Goal: Information Seeking & Learning: Check status

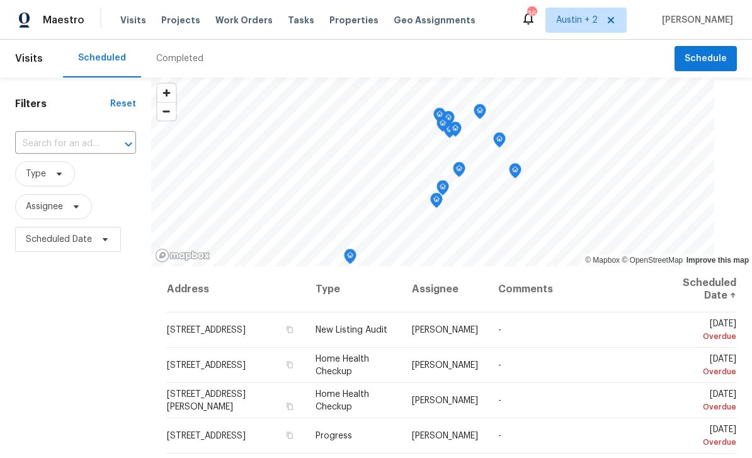
click at [187, 54] on div "Completed" at bounding box center [179, 58] width 47 height 13
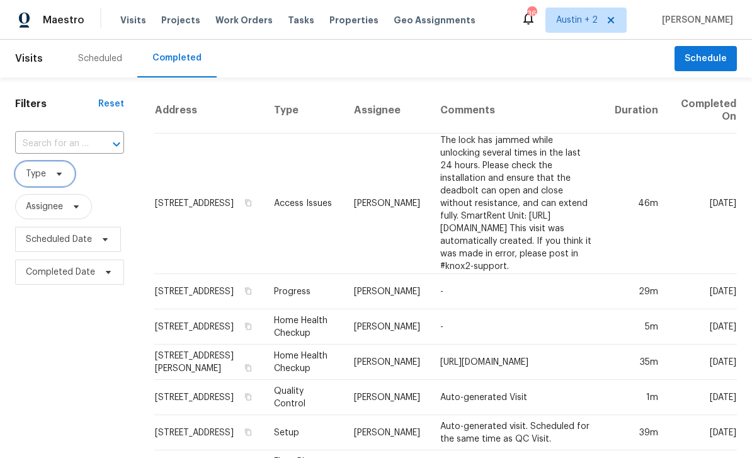
click at [67, 176] on span "Type" at bounding box center [45, 173] width 60 height 25
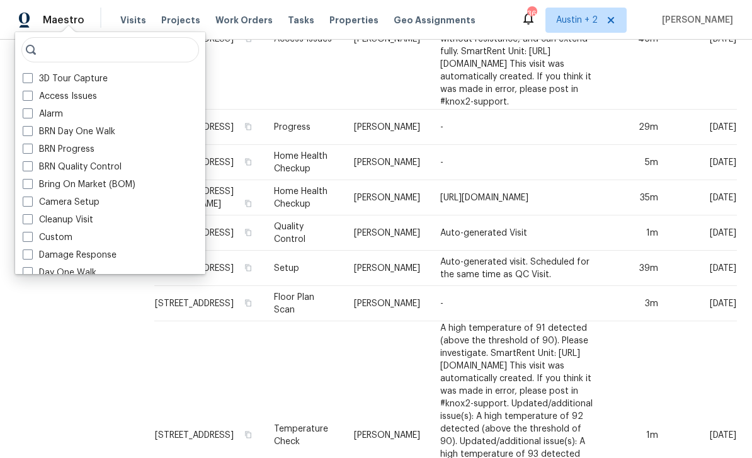
scroll to position [166, 0]
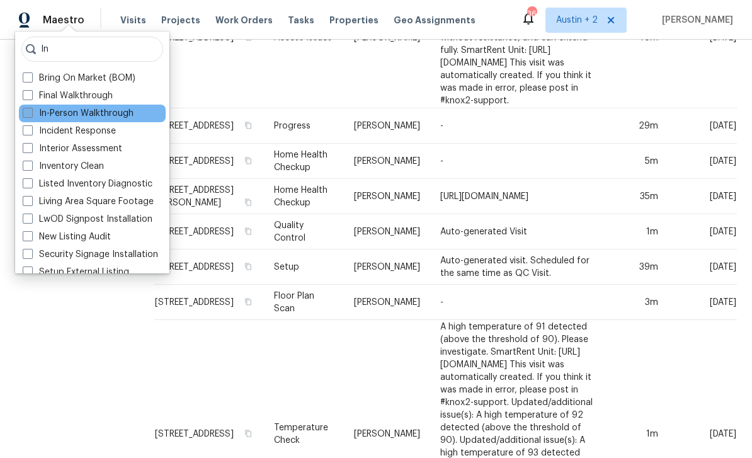
type input "In"
click at [132, 112] on label "In-Person Walkthrough" at bounding box center [78, 113] width 111 height 13
click at [31, 112] on input "In-Person Walkthrough" at bounding box center [27, 111] width 8 height 8
checkbox input "true"
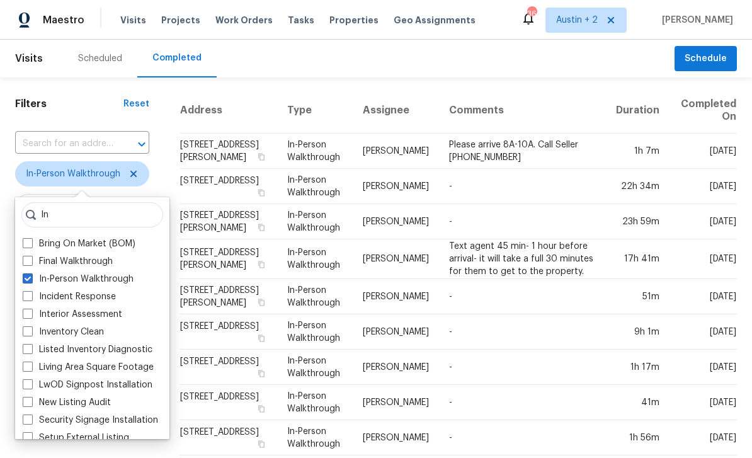
click at [399, 72] on div "Scheduled Completed" at bounding box center [369, 59] width 612 height 38
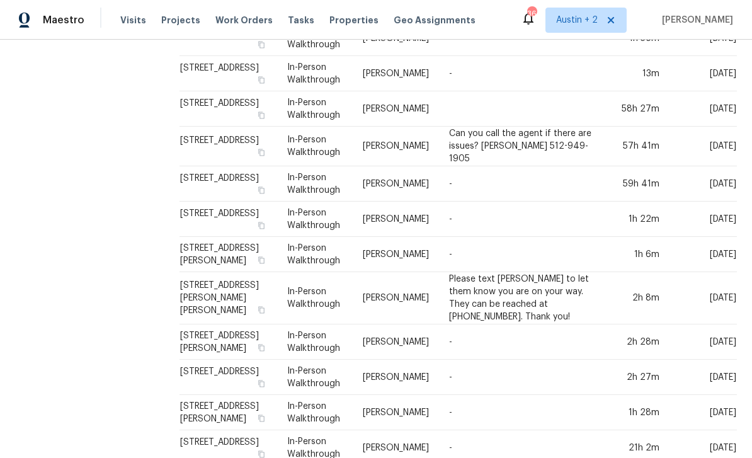
scroll to position [399, 0]
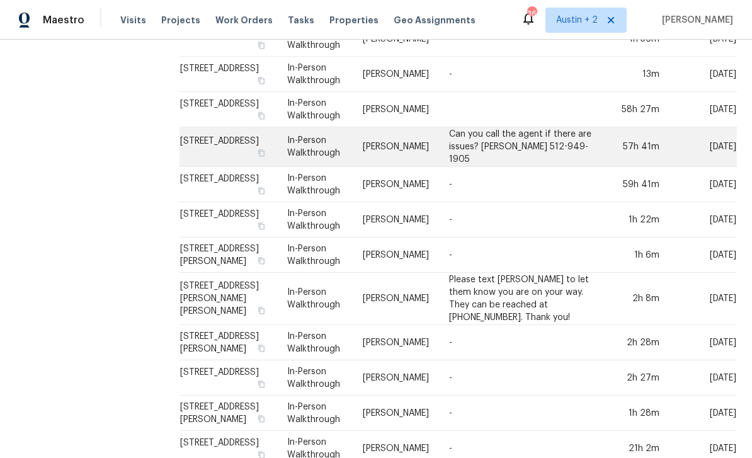
click at [343, 127] on td "In-Person Walkthrough" at bounding box center [315, 147] width 76 height 40
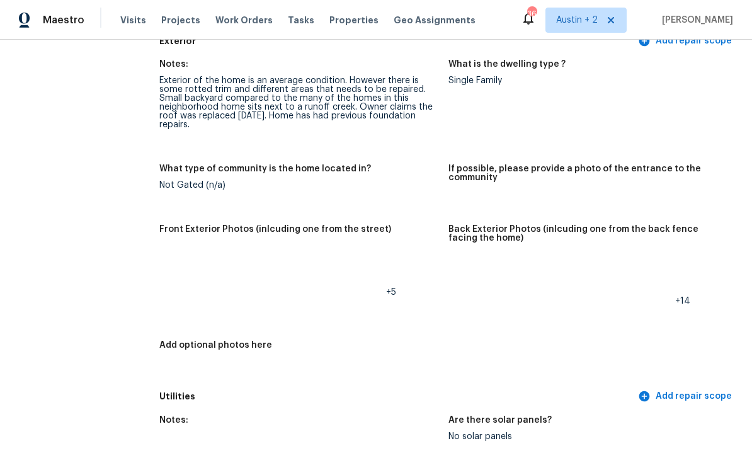
scroll to position [530, 0]
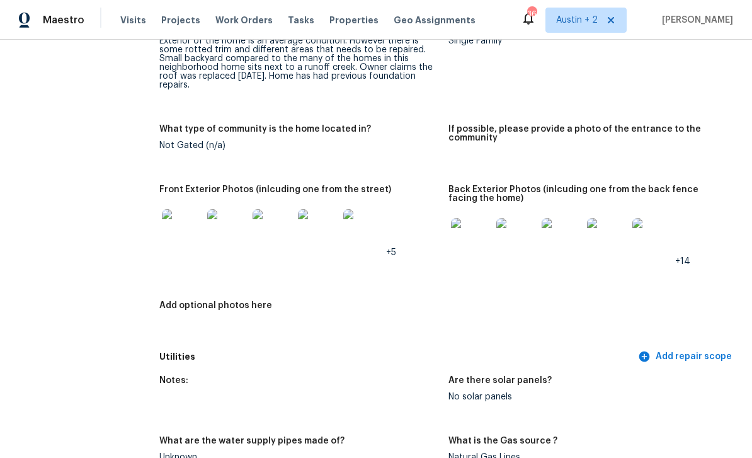
click at [182, 236] on img at bounding box center [182, 229] width 40 height 40
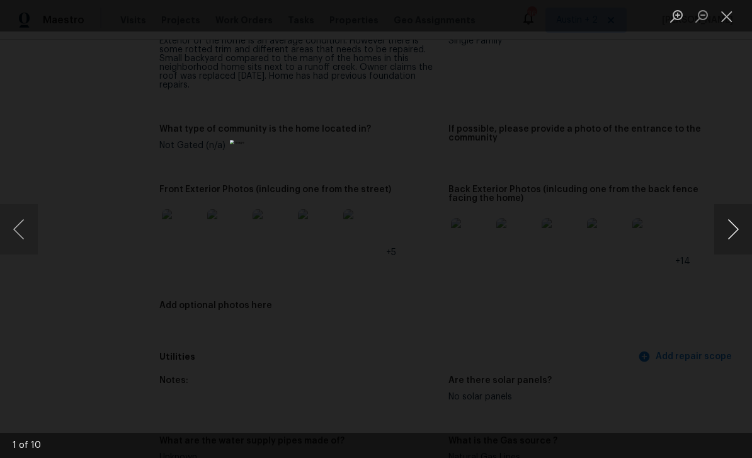
click at [732, 230] on button "Next image" at bounding box center [733, 229] width 38 height 50
click at [731, 233] on button "Next image" at bounding box center [733, 229] width 38 height 50
click at [729, 237] on button "Next image" at bounding box center [733, 229] width 38 height 50
click at [730, 232] on button "Next image" at bounding box center [733, 229] width 38 height 50
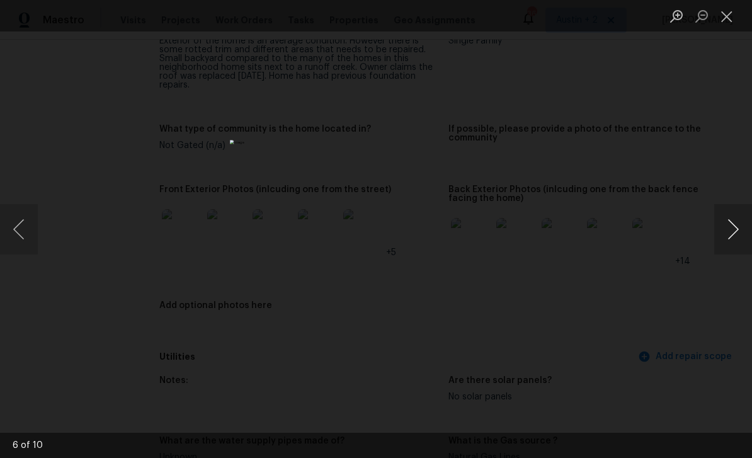
click at [731, 231] on button "Next image" at bounding box center [733, 229] width 38 height 50
click at [734, 228] on button "Next image" at bounding box center [733, 229] width 38 height 50
click at [733, 229] on button "Next image" at bounding box center [733, 229] width 38 height 50
click at [732, 230] on button "Next image" at bounding box center [733, 229] width 38 height 50
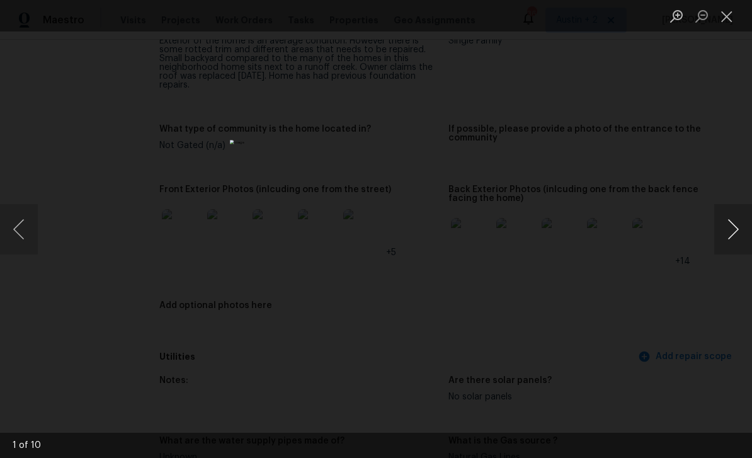
click at [732, 232] on button "Next image" at bounding box center [733, 229] width 38 height 50
click at [733, 230] on button "Next image" at bounding box center [733, 229] width 38 height 50
click at [732, 231] on button "Next image" at bounding box center [733, 229] width 38 height 50
click at [21, 226] on button "Previous image" at bounding box center [19, 229] width 38 height 50
click at [10, 224] on button "Previous image" at bounding box center [19, 229] width 38 height 50
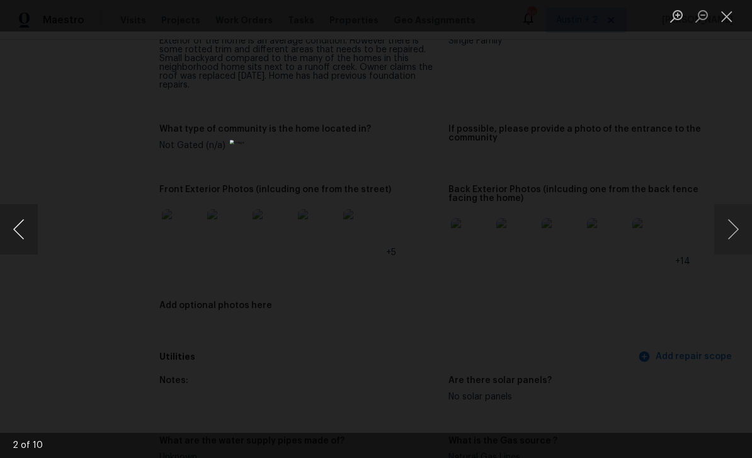
click at [25, 232] on button "Previous image" at bounding box center [19, 229] width 38 height 50
click at [731, 230] on button "Next image" at bounding box center [733, 229] width 38 height 50
click at [732, 229] on button "Next image" at bounding box center [733, 229] width 38 height 50
click at [732, 230] on button "Next image" at bounding box center [733, 229] width 38 height 50
click at [731, 230] on button "Next image" at bounding box center [733, 229] width 38 height 50
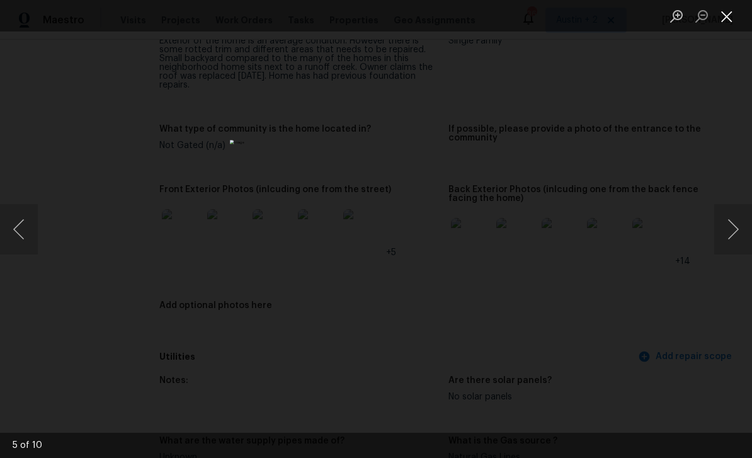
click at [729, 15] on button "Close lightbox" at bounding box center [726, 16] width 25 height 22
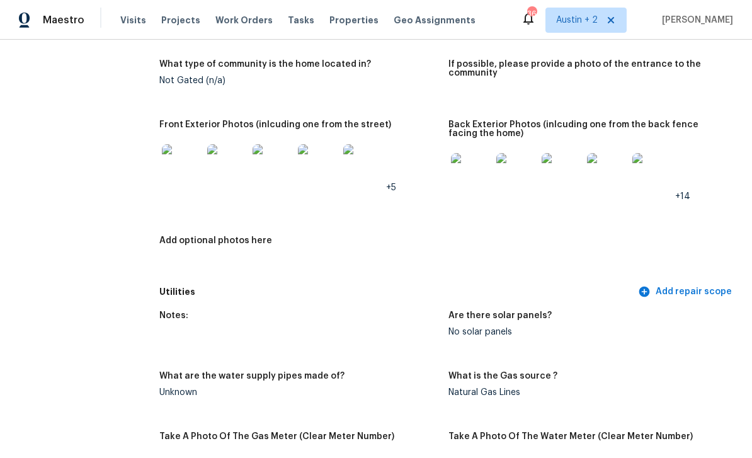
scroll to position [588, 0]
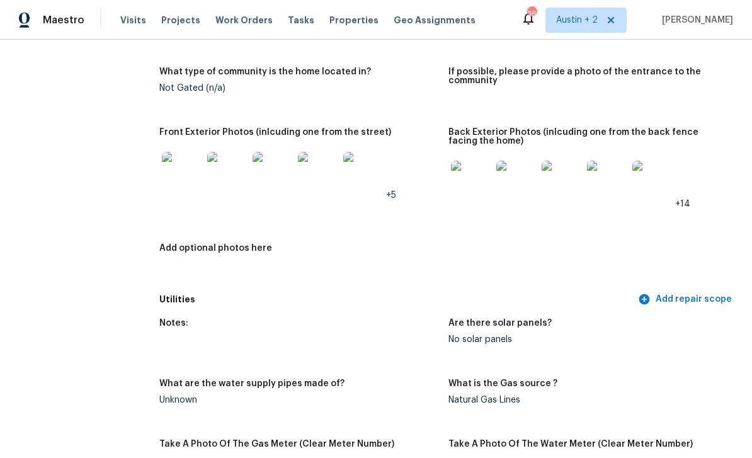
click at [232, 179] on img at bounding box center [227, 172] width 40 height 40
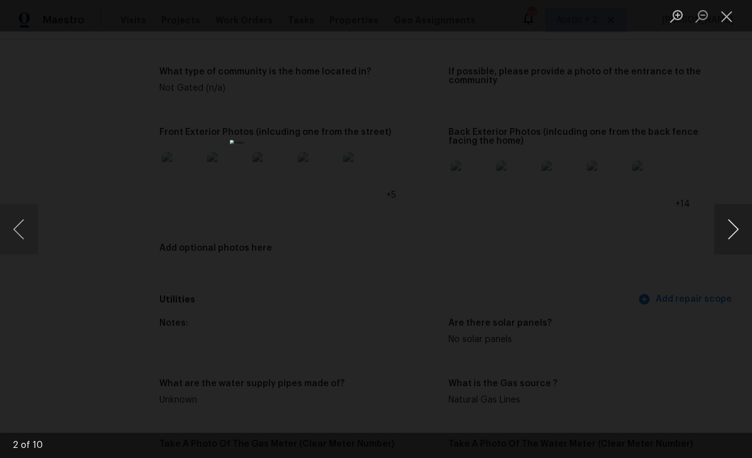
click at [733, 229] on button "Next image" at bounding box center [733, 229] width 38 height 50
click at [734, 227] on button "Next image" at bounding box center [733, 229] width 38 height 50
click at [733, 227] on button "Next image" at bounding box center [733, 229] width 38 height 50
click at [733, 229] on button "Next image" at bounding box center [733, 229] width 38 height 50
click at [734, 225] on button "Next image" at bounding box center [733, 229] width 38 height 50
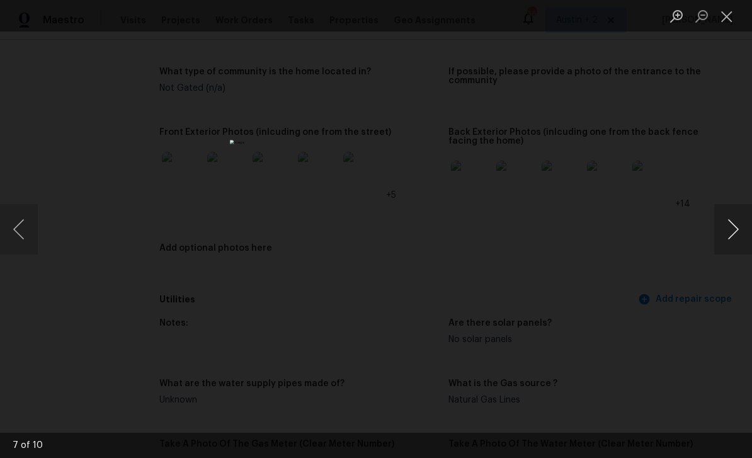
click at [734, 225] on button "Next image" at bounding box center [733, 229] width 38 height 50
click at [735, 224] on button "Next image" at bounding box center [733, 229] width 38 height 50
click at [734, 224] on button "Next image" at bounding box center [733, 229] width 38 height 50
click at [735, 225] on button "Next image" at bounding box center [733, 229] width 38 height 50
click at [734, 225] on button "Next image" at bounding box center [733, 229] width 38 height 50
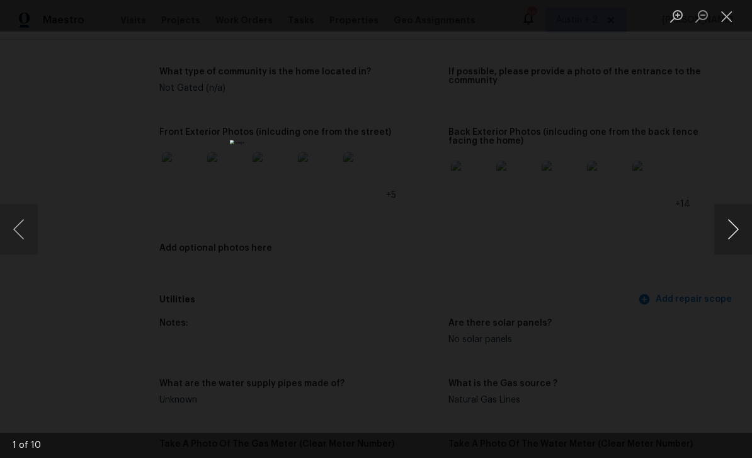
click at [737, 225] on button "Next image" at bounding box center [733, 229] width 38 height 50
click at [736, 224] on button "Next image" at bounding box center [733, 229] width 38 height 50
click at [737, 224] on button "Next image" at bounding box center [733, 229] width 38 height 50
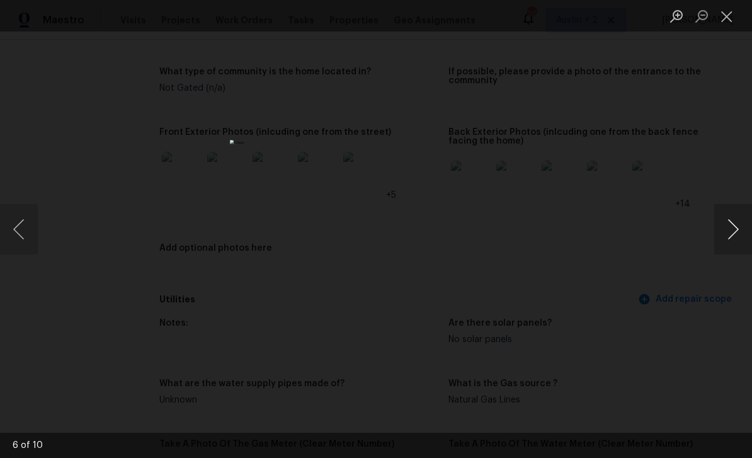
click at [737, 224] on button "Next image" at bounding box center [733, 229] width 38 height 50
click at [737, 223] on button "Next image" at bounding box center [733, 229] width 38 height 50
click at [739, 224] on button "Next image" at bounding box center [733, 229] width 38 height 50
click at [738, 224] on button "Next image" at bounding box center [733, 229] width 38 height 50
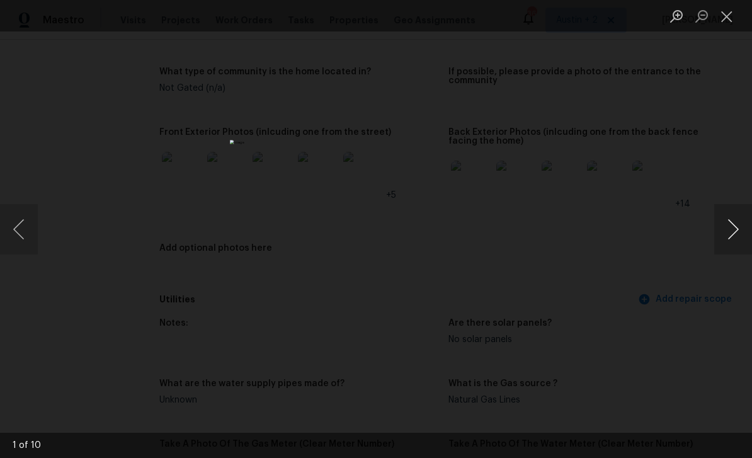
click at [737, 225] on button "Next image" at bounding box center [733, 229] width 38 height 50
click at [737, 224] on button "Next image" at bounding box center [733, 229] width 38 height 50
click at [739, 224] on button "Next image" at bounding box center [733, 229] width 38 height 50
click at [738, 223] on button "Next image" at bounding box center [733, 229] width 38 height 50
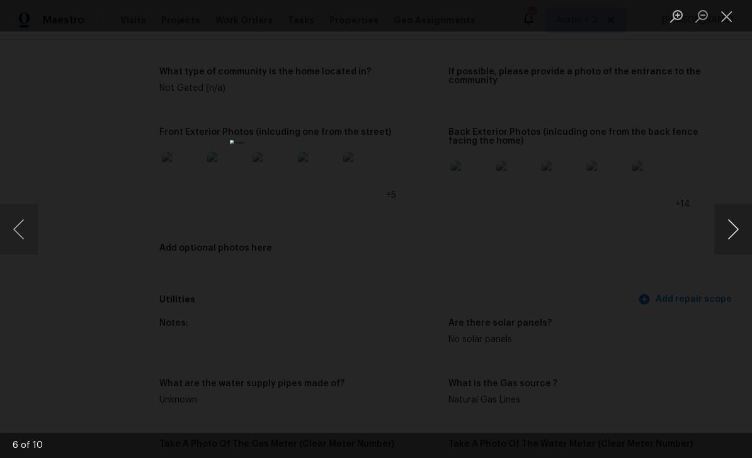
click at [738, 223] on button "Next image" at bounding box center [733, 229] width 38 height 50
click at [739, 224] on button "Next image" at bounding box center [733, 229] width 38 height 50
click at [741, 224] on button "Next image" at bounding box center [733, 229] width 38 height 50
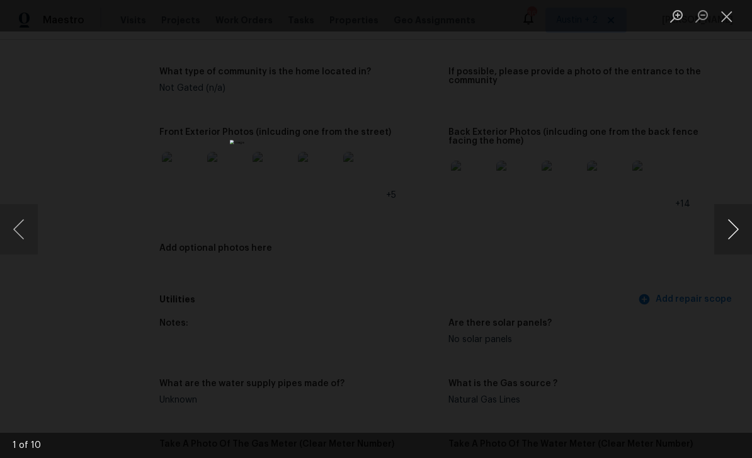
click at [741, 223] on button "Next image" at bounding box center [733, 229] width 38 height 50
click at [26, 229] on button "Previous image" at bounding box center [19, 229] width 38 height 50
click at [744, 224] on button "Next image" at bounding box center [733, 229] width 38 height 50
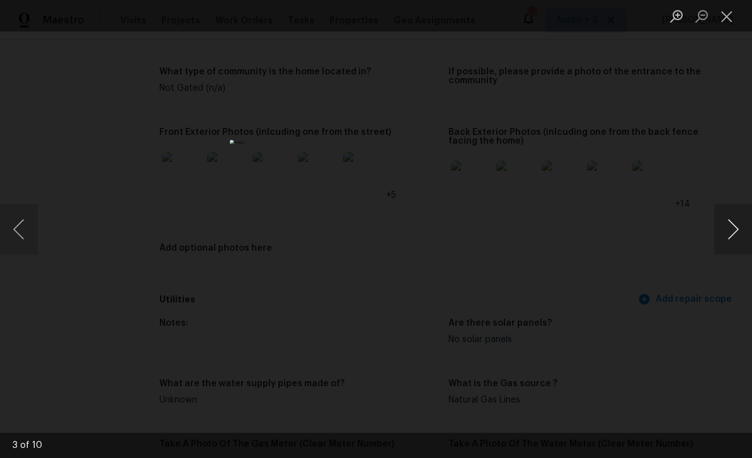
click at [744, 224] on button "Next image" at bounding box center [733, 229] width 38 height 50
click at [744, 221] on button "Next image" at bounding box center [733, 229] width 38 height 50
click at [744, 222] on button "Next image" at bounding box center [733, 229] width 38 height 50
click at [742, 222] on button "Next image" at bounding box center [733, 229] width 38 height 50
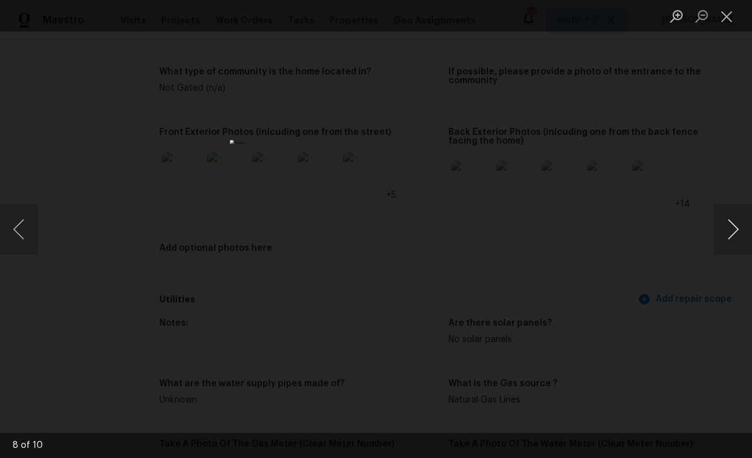
click at [742, 221] on button "Next image" at bounding box center [733, 229] width 38 height 50
click at [744, 222] on button "Next image" at bounding box center [733, 229] width 38 height 50
click at [744, 223] on button "Next image" at bounding box center [733, 229] width 38 height 50
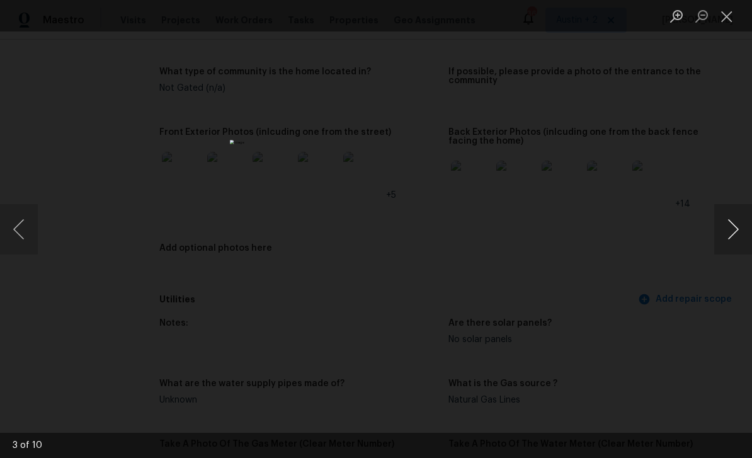
click at [741, 223] on button "Next image" at bounding box center [733, 229] width 38 height 50
click at [743, 221] on button "Next image" at bounding box center [733, 229] width 38 height 50
click at [744, 221] on button "Next image" at bounding box center [733, 229] width 38 height 50
click at [743, 221] on button "Next image" at bounding box center [733, 229] width 38 height 50
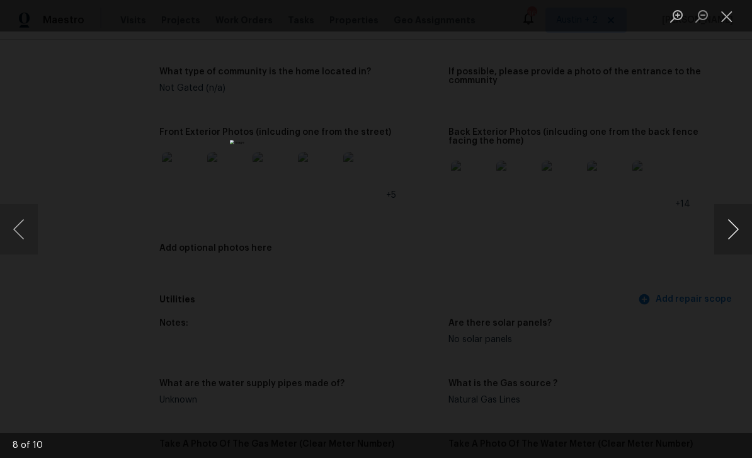
click at [745, 221] on button "Next image" at bounding box center [733, 229] width 38 height 50
click at [744, 222] on button "Next image" at bounding box center [733, 229] width 38 height 50
click at [744, 221] on button "Next image" at bounding box center [733, 229] width 38 height 50
click at [745, 220] on button "Next image" at bounding box center [733, 229] width 38 height 50
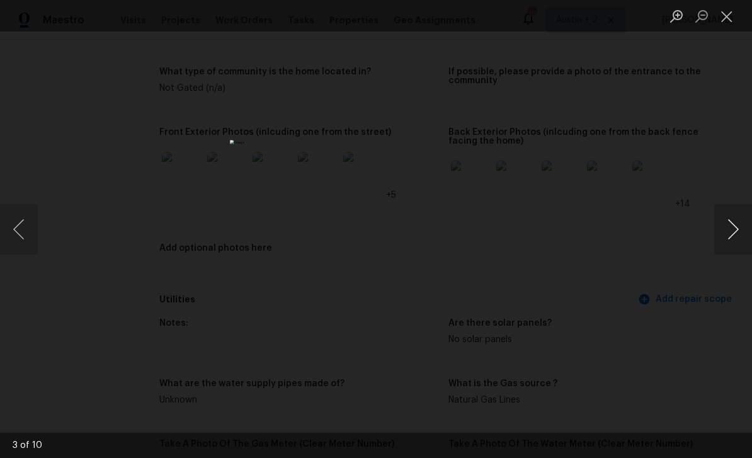
click at [744, 220] on button "Next image" at bounding box center [733, 229] width 38 height 50
click at [744, 221] on button "Next image" at bounding box center [733, 229] width 38 height 50
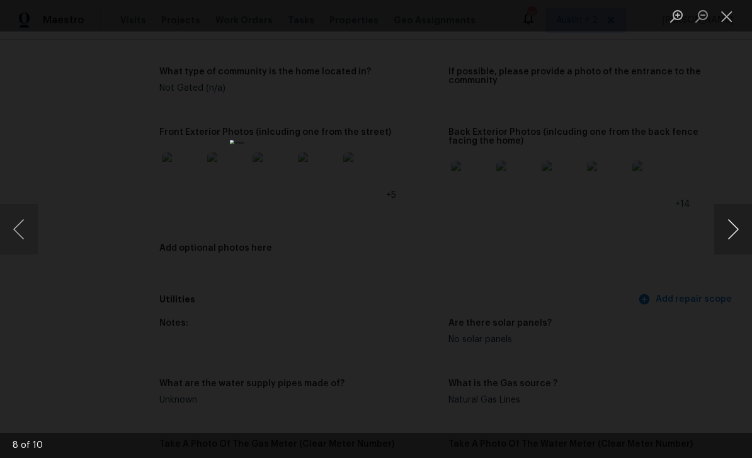
click at [746, 220] on button "Next image" at bounding box center [733, 229] width 38 height 50
click at [746, 219] on button "Next image" at bounding box center [733, 229] width 38 height 50
click at [746, 220] on button "Next image" at bounding box center [733, 229] width 38 height 50
click at [745, 220] on button "Next image" at bounding box center [733, 229] width 38 height 50
click at [744, 221] on button "Next image" at bounding box center [733, 229] width 38 height 50
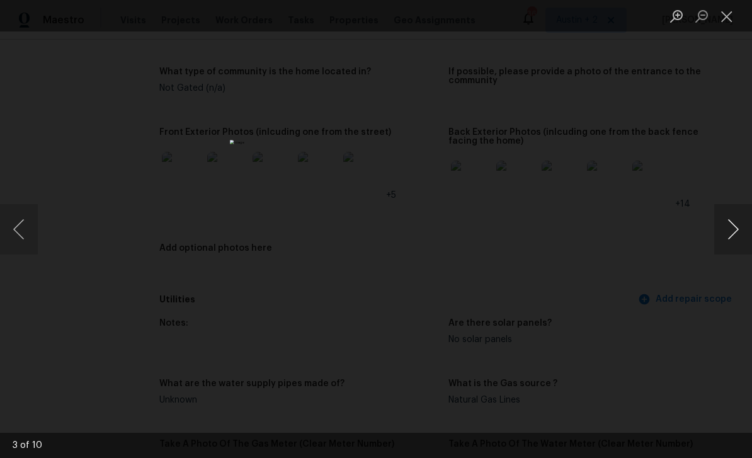
click at [744, 221] on button "Next image" at bounding box center [733, 229] width 38 height 50
click at [727, 10] on button "Close lightbox" at bounding box center [726, 16] width 25 height 22
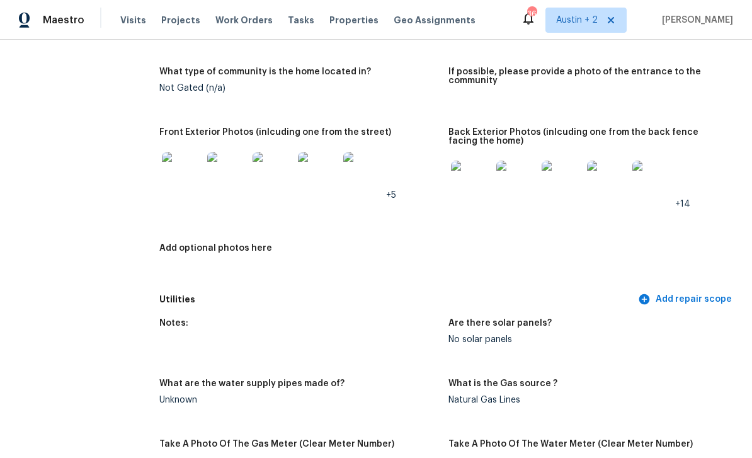
click at [476, 186] on img at bounding box center [471, 181] width 40 height 40
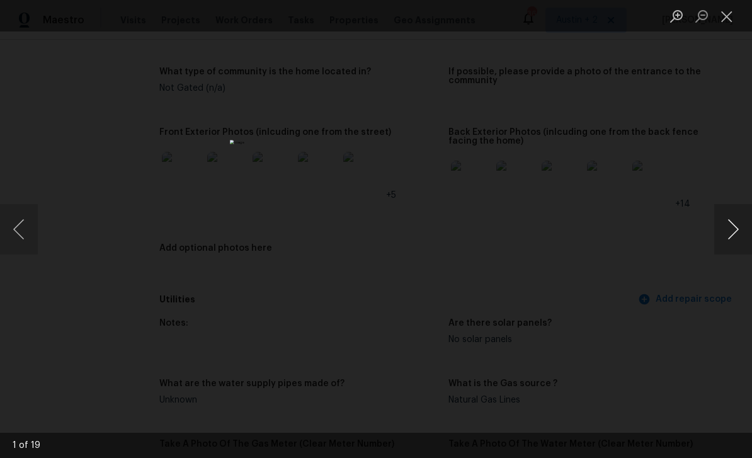
click at [739, 230] on button "Next image" at bounding box center [733, 229] width 38 height 50
click at [28, 217] on button "Previous image" at bounding box center [19, 229] width 38 height 50
click at [726, 232] on button "Next image" at bounding box center [733, 229] width 38 height 50
click at [743, 229] on button "Next image" at bounding box center [733, 229] width 38 height 50
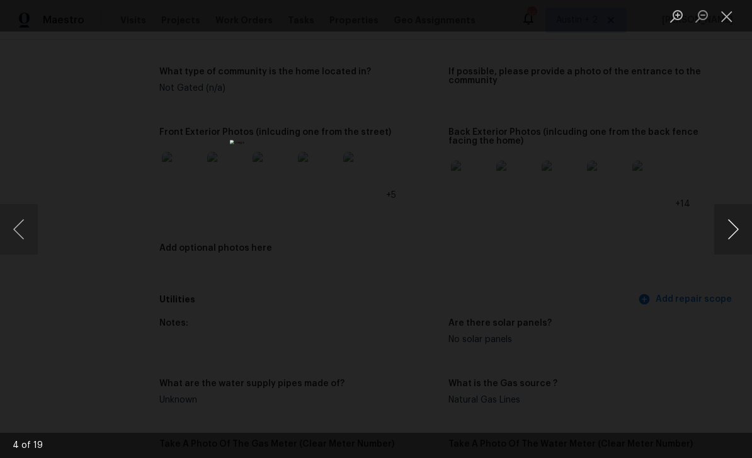
click at [744, 227] on button "Next image" at bounding box center [733, 229] width 38 height 50
click at [746, 227] on button "Next image" at bounding box center [733, 229] width 38 height 50
click at [746, 226] on button "Next image" at bounding box center [733, 229] width 38 height 50
click at [746, 225] on button "Next image" at bounding box center [733, 229] width 38 height 50
click at [748, 225] on button "Next image" at bounding box center [733, 229] width 38 height 50
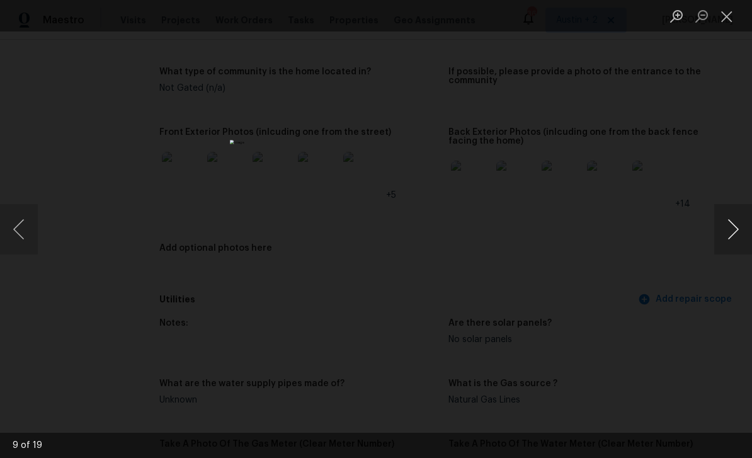
click at [747, 225] on button "Next image" at bounding box center [733, 229] width 38 height 50
click at [747, 224] on button "Next image" at bounding box center [733, 229] width 38 height 50
click at [747, 225] on button "Next image" at bounding box center [733, 229] width 38 height 50
click at [746, 225] on button "Next image" at bounding box center [733, 229] width 38 height 50
click at [747, 225] on button "Next image" at bounding box center [733, 229] width 38 height 50
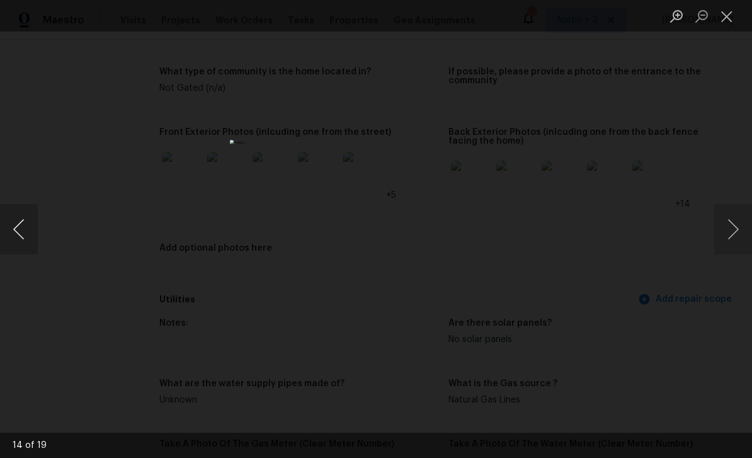
click at [14, 229] on button "Previous image" at bounding box center [19, 229] width 38 height 50
click at [18, 221] on button "Previous image" at bounding box center [19, 229] width 38 height 50
click at [747, 219] on button "Next image" at bounding box center [733, 229] width 38 height 50
click at [725, 21] on button "Close lightbox" at bounding box center [726, 16] width 25 height 22
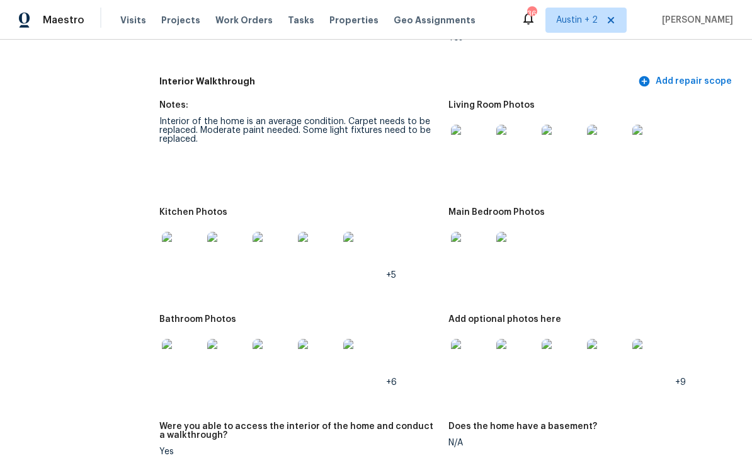
scroll to position [1296, 0]
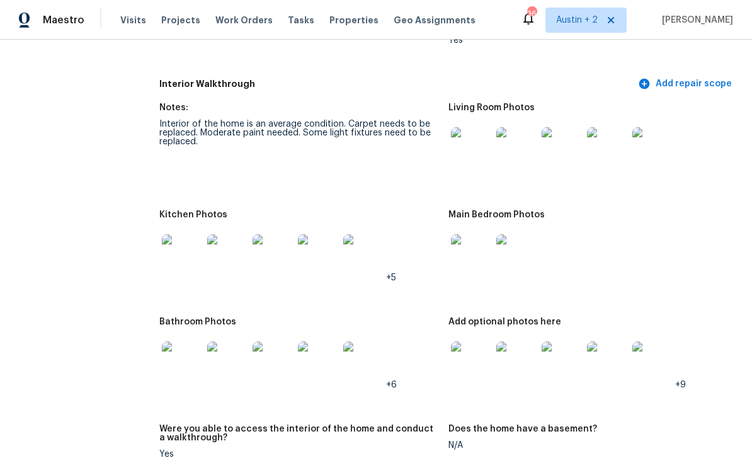
click at [470, 147] on img at bounding box center [471, 147] width 40 height 40
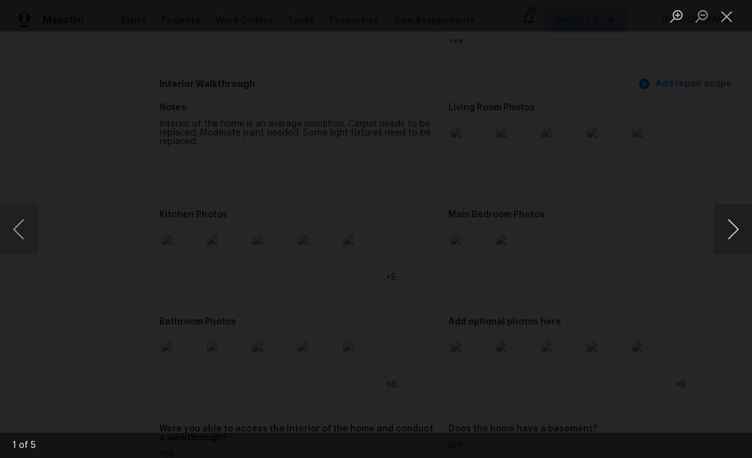
click at [737, 227] on button "Next image" at bounding box center [733, 229] width 38 height 50
click at [737, 224] on button "Next image" at bounding box center [733, 229] width 38 height 50
click at [734, 227] on button "Next image" at bounding box center [733, 229] width 38 height 50
click at [734, 228] on button "Next image" at bounding box center [733, 229] width 38 height 50
click at [735, 229] on button "Next image" at bounding box center [733, 229] width 38 height 50
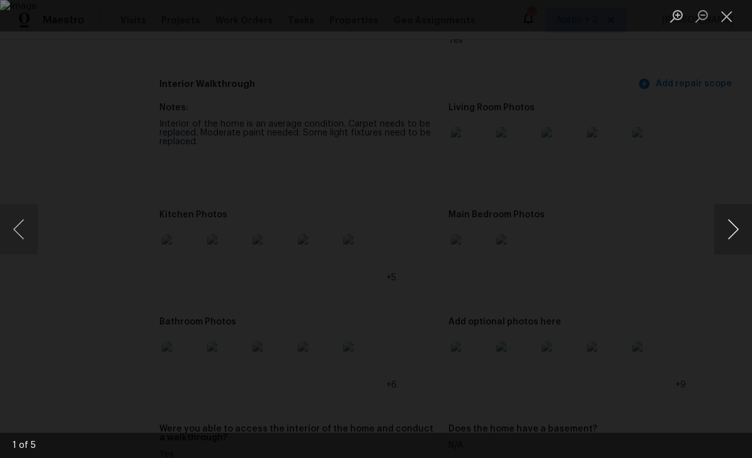
click at [734, 228] on button "Next image" at bounding box center [733, 229] width 38 height 50
click at [734, 227] on button "Next image" at bounding box center [733, 229] width 38 height 50
click at [733, 227] on button "Next image" at bounding box center [733, 229] width 38 height 50
click at [18, 215] on button "Previous image" at bounding box center [19, 229] width 38 height 50
click at [30, 224] on button "Previous image" at bounding box center [19, 229] width 38 height 50
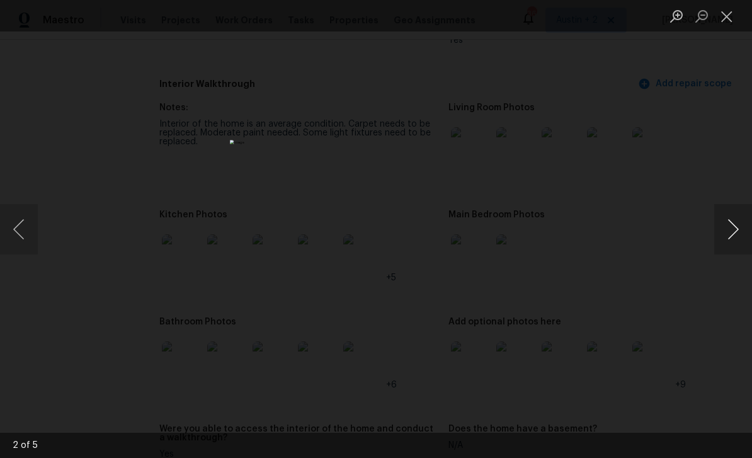
click at [732, 217] on button "Next image" at bounding box center [733, 229] width 38 height 50
click at [730, 221] on button "Next image" at bounding box center [733, 229] width 38 height 50
click at [730, 220] on button "Next image" at bounding box center [733, 229] width 38 height 50
click at [734, 222] on button "Next image" at bounding box center [733, 229] width 38 height 50
click at [727, 16] on button "Close lightbox" at bounding box center [726, 16] width 25 height 22
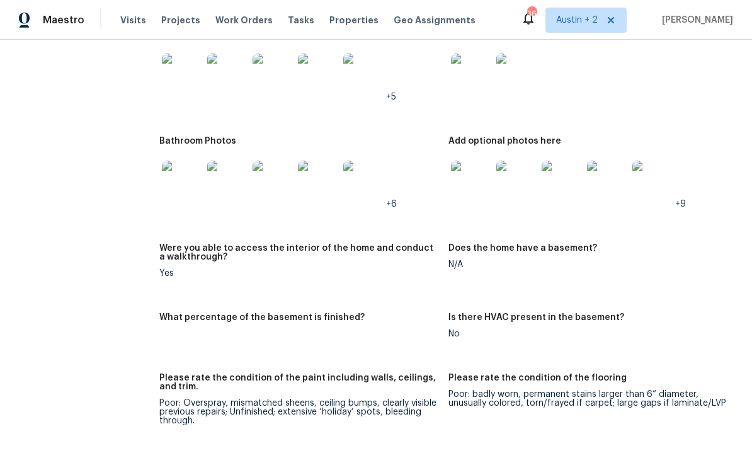
scroll to position [1474, 0]
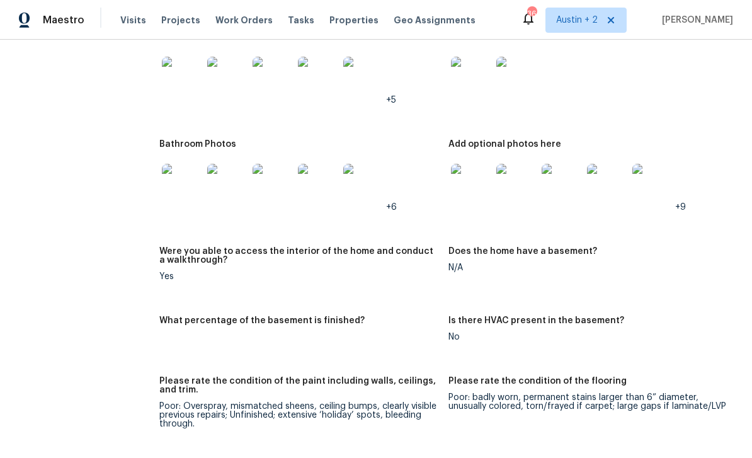
click at [475, 183] on img at bounding box center [471, 184] width 40 height 40
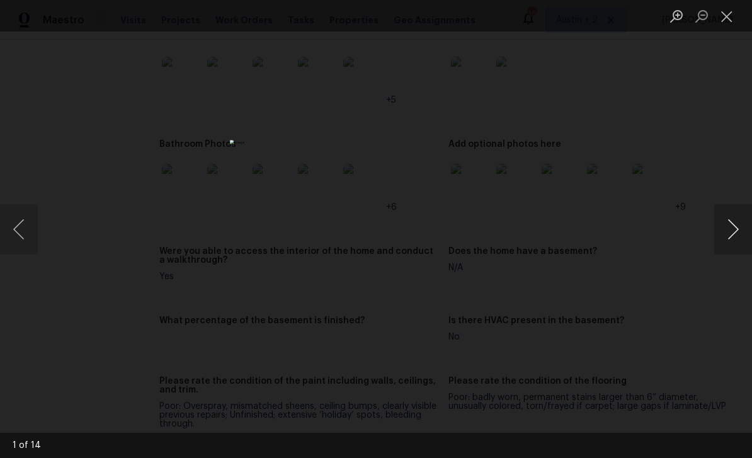
click at [736, 223] on button "Next image" at bounding box center [733, 229] width 38 height 50
click at [736, 224] on button "Next image" at bounding box center [733, 229] width 38 height 50
click at [736, 221] on button "Next image" at bounding box center [733, 229] width 38 height 50
click at [737, 217] on button "Next image" at bounding box center [733, 229] width 38 height 50
click at [736, 220] on button "Next image" at bounding box center [733, 229] width 38 height 50
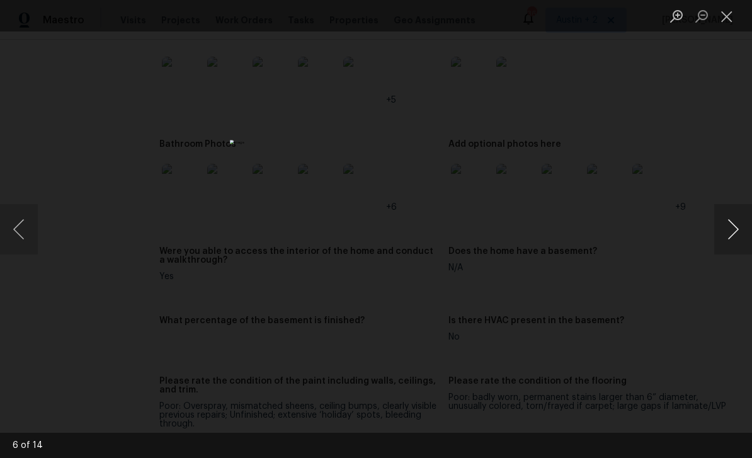
click at [736, 224] on button "Next image" at bounding box center [733, 229] width 38 height 50
click at [735, 221] on button "Next image" at bounding box center [733, 229] width 38 height 50
click at [736, 222] on button "Next image" at bounding box center [733, 229] width 38 height 50
click at [728, 225] on button "Next image" at bounding box center [733, 229] width 38 height 50
click at [726, 228] on button "Next image" at bounding box center [733, 229] width 38 height 50
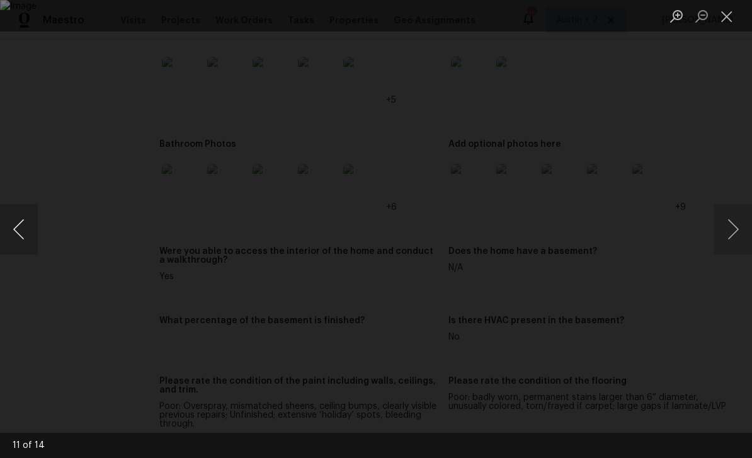
click at [21, 228] on button "Previous image" at bounding box center [19, 229] width 38 height 50
click at [726, 229] on button "Next image" at bounding box center [733, 229] width 38 height 50
click at [733, 225] on button "Next image" at bounding box center [733, 229] width 38 height 50
click at [728, 226] on button "Next image" at bounding box center [733, 229] width 38 height 50
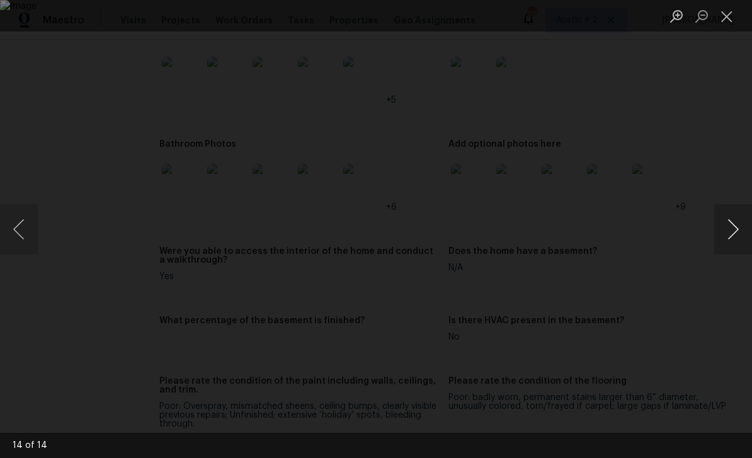
click at [727, 225] on button "Next image" at bounding box center [733, 229] width 38 height 50
click at [729, 228] on button "Next image" at bounding box center [733, 229] width 38 height 50
click at [726, 230] on button "Next image" at bounding box center [733, 229] width 38 height 50
click at [726, 232] on button "Next image" at bounding box center [733, 229] width 38 height 50
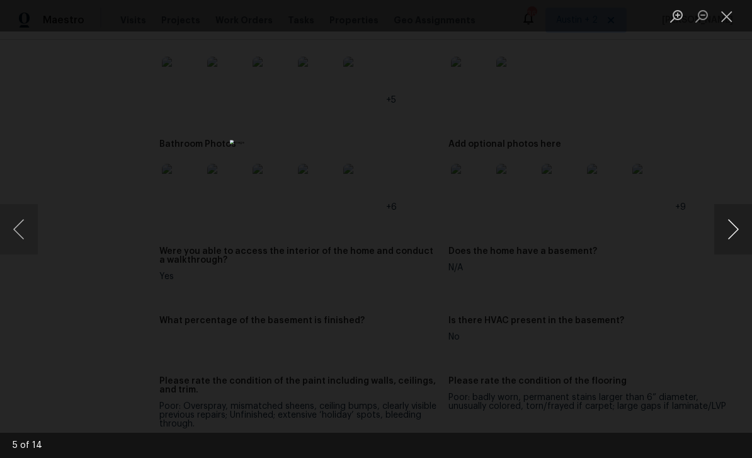
click at [727, 232] on button "Next image" at bounding box center [733, 229] width 38 height 50
click at [739, 227] on button "Next image" at bounding box center [733, 229] width 38 height 50
click at [735, 217] on button "Next image" at bounding box center [733, 229] width 38 height 50
click at [732, 224] on button "Next image" at bounding box center [733, 229] width 38 height 50
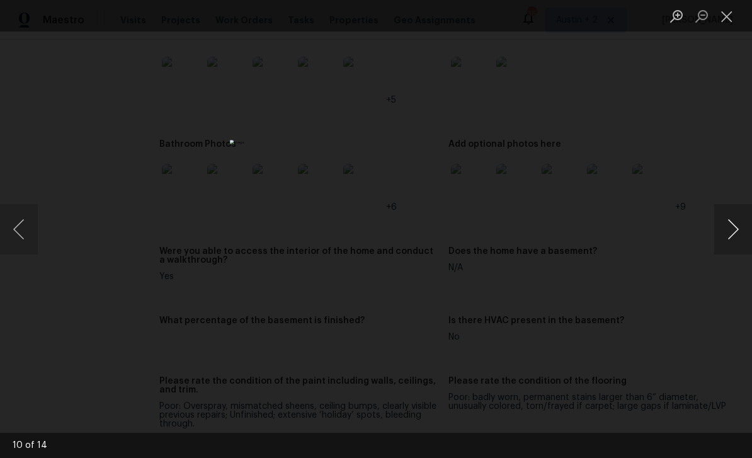
click at [729, 229] on button "Next image" at bounding box center [733, 229] width 38 height 50
click at [729, 226] on button "Next image" at bounding box center [733, 229] width 38 height 50
click at [732, 225] on button "Next image" at bounding box center [733, 229] width 38 height 50
click at [736, 223] on button "Next image" at bounding box center [733, 229] width 38 height 50
click at [733, 227] on button "Next image" at bounding box center [733, 229] width 38 height 50
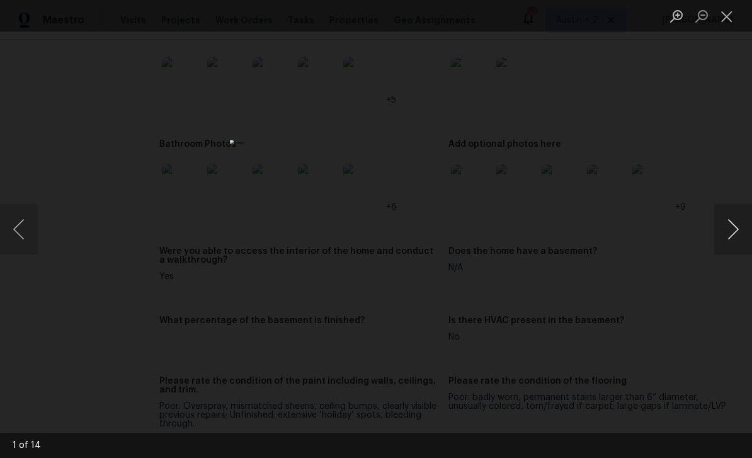
click at [729, 241] on button "Next image" at bounding box center [733, 229] width 38 height 50
click at [744, 223] on button "Next image" at bounding box center [733, 229] width 38 height 50
click at [738, 225] on button "Next image" at bounding box center [733, 229] width 38 height 50
click at [736, 226] on button "Next image" at bounding box center [733, 229] width 38 height 50
click at [736, 229] on button "Next image" at bounding box center [733, 229] width 38 height 50
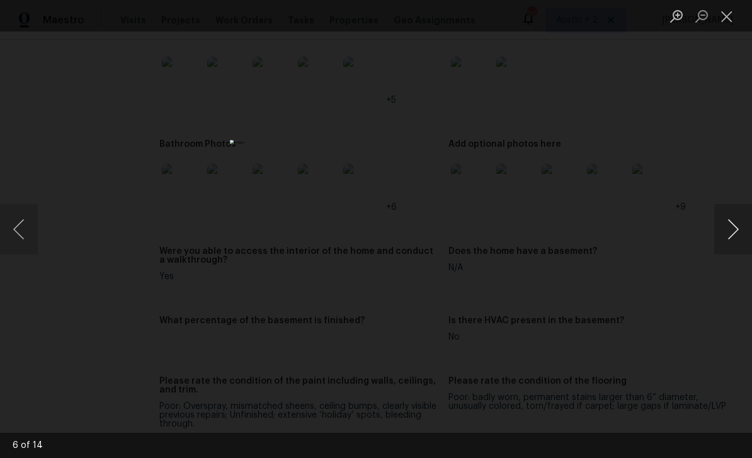
click at [743, 227] on button "Next image" at bounding box center [733, 229] width 38 height 50
click at [744, 226] on button "Next image" at bounding box center [733, 229] width 38 height 50
click at [741, 227] on button "Next image" at bounding box center [733, 229] width 38 height 50
click at [736, 229] on button "Next image" at bounding box center [733, 229] width 38 height 50
click at [730, 16] on button "Close lightbox" at bounding box center [726, 16] width 25 height 22
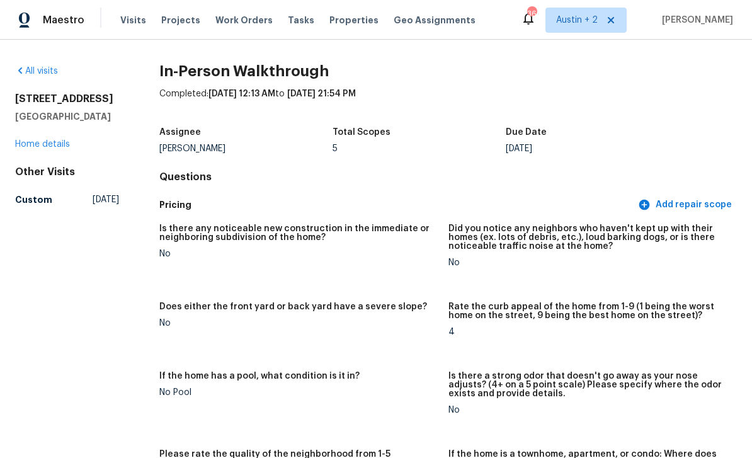
scroll to position [0, 0]
click at [135, 20] on span "Visits" at bounding box center [133, 20] width 26 height 13
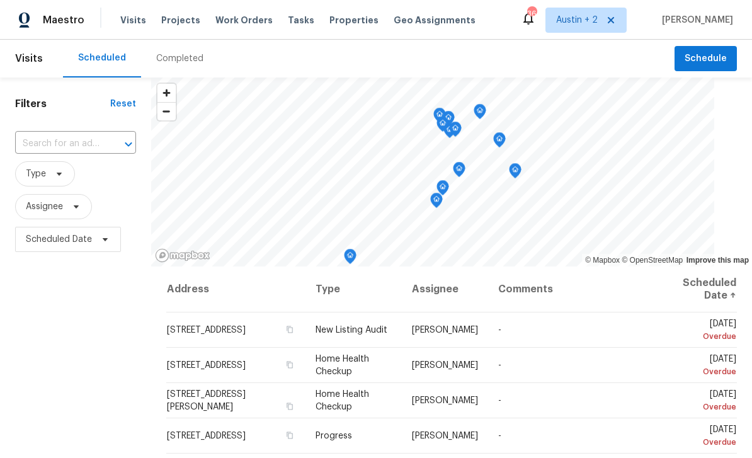
click at [178, 54] on div "Completed" at bounding box center [179, 58] width 47 height 13
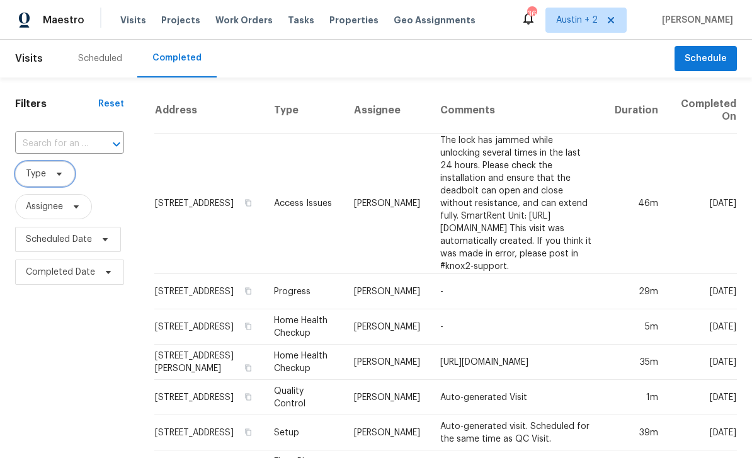
click at [33, 174] on span "Type" at bounding box center [36, 174] width 20 height 13
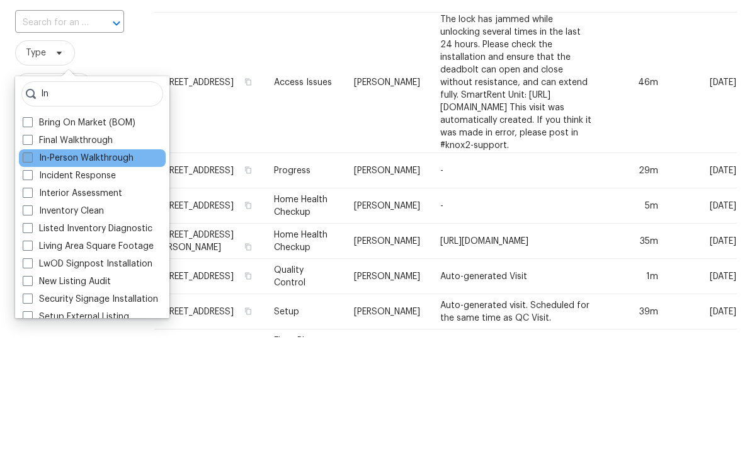
type input "In"
click at [122, 273] on label "In-Person Walkthrough" at bounding box center [78, 279] width 111 height 13
click at [31, 273] on input "In-Person Walkthrough" at bounding box center [27, 277] width 8 height 8
checkbox input "true"
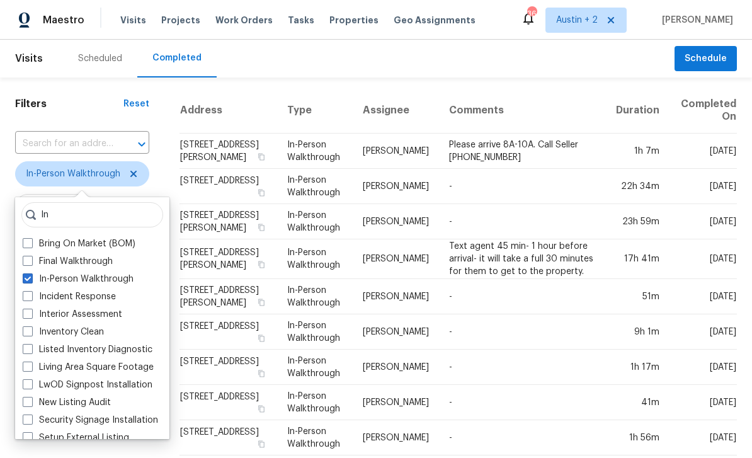
click at [261, 62] on div "Scheduled Completed" at bounding box center [369, 59] width 612 height 38
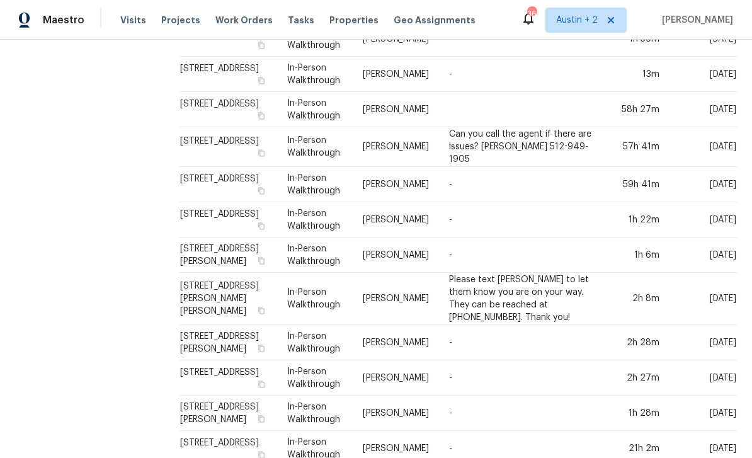
scroll to position [40, 0]
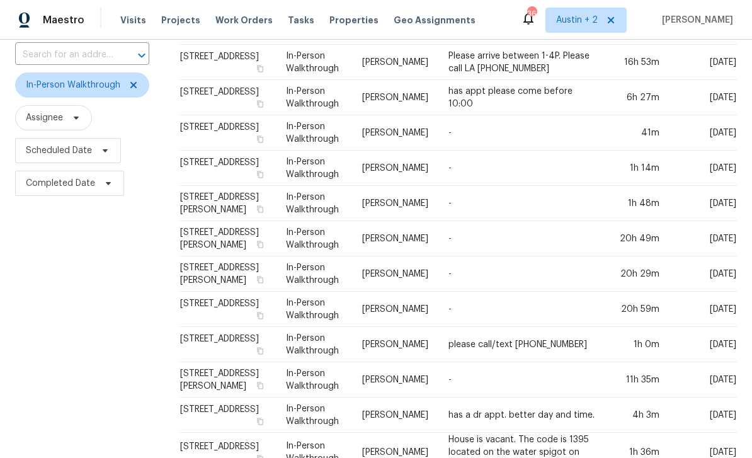
scroll to position [89, 0]
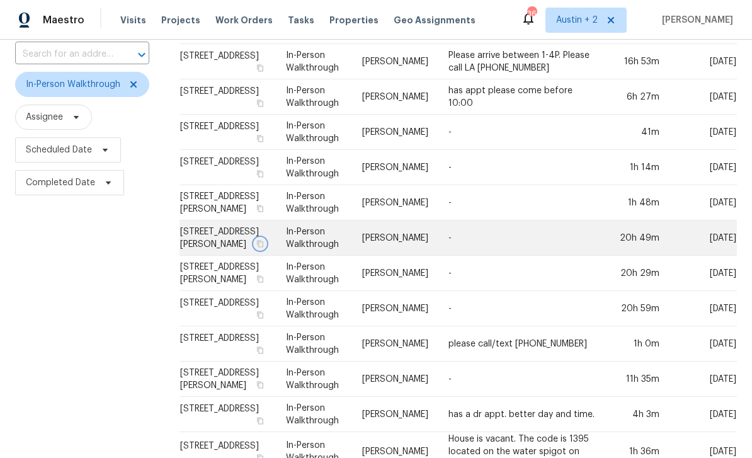
click at [264, 244] on icon "button" at bounding box center [260, 244] width 8 height 8
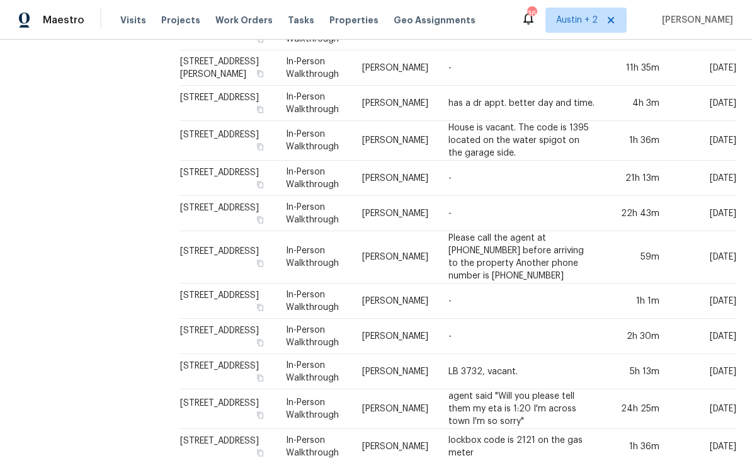
scroll to position [400, 0]
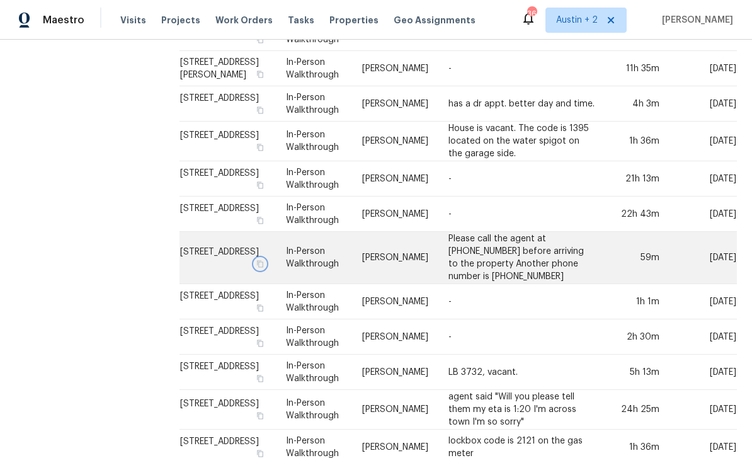
click at [264, 261] on icon "button" at bounding box center [260, 264] width 8 height 8
click at [264, 263] on icon "button" at bounding box center [260, 264] width 8 height 8
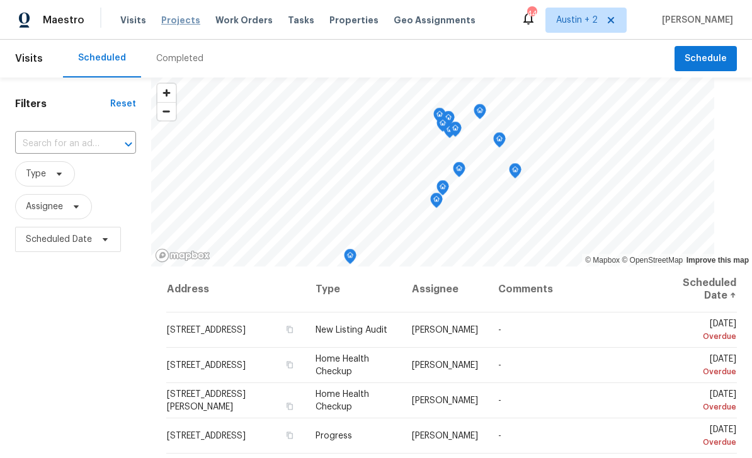
click at [176, 23] on span "Projects" at bounding box center [180, 20] width 39 height 13
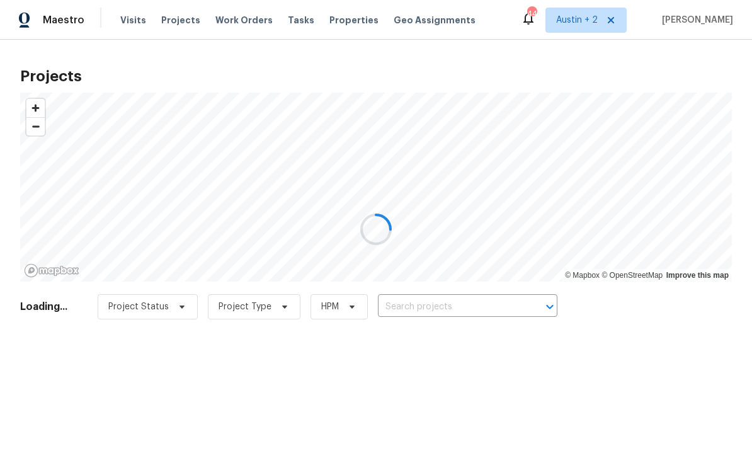
click at [447, 296] on div at bounding box center [376, 229] width 752 height 458
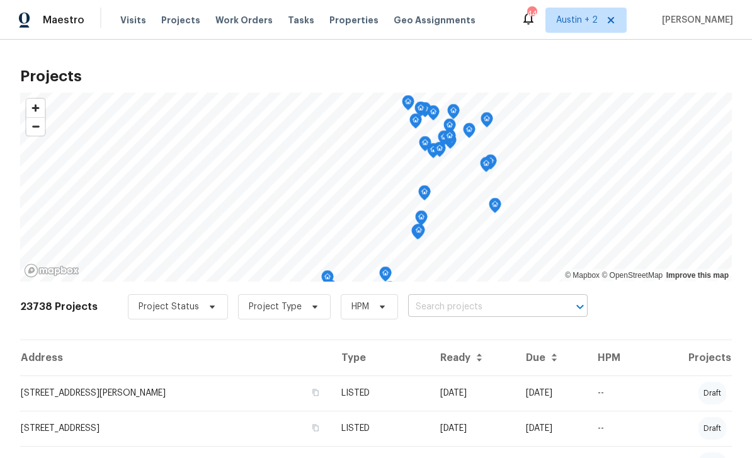
click at [462, 302] on input "text" at bounding box center [480, 307] width 144 height 20
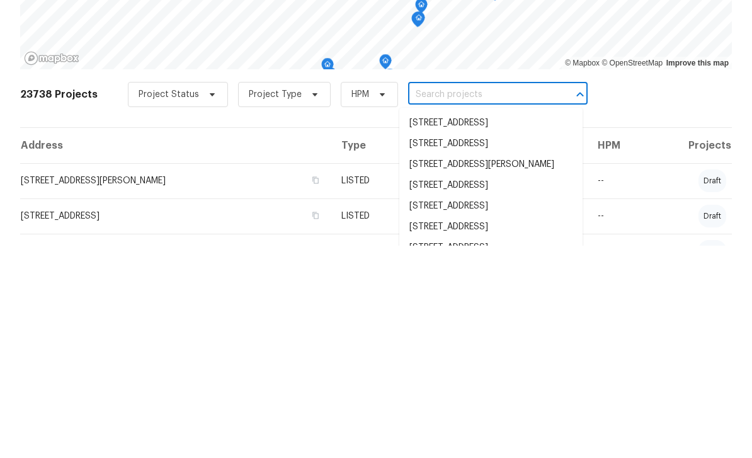
click at [451, 297] on input "text" at bounding box center [480, 307] width 144 height 20
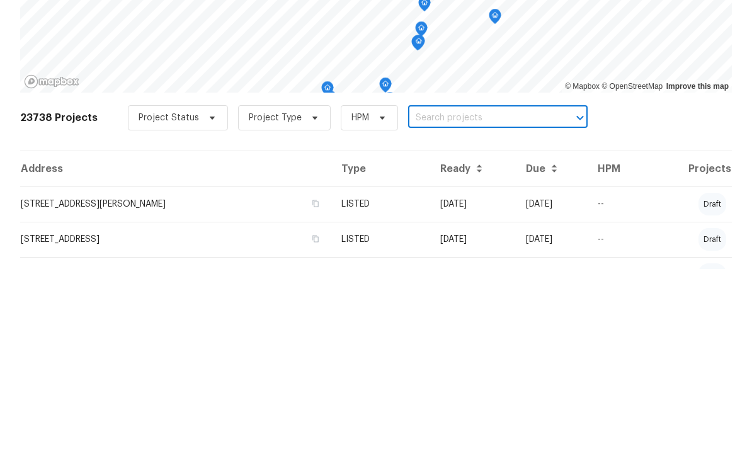
scroll to position [40, 0]
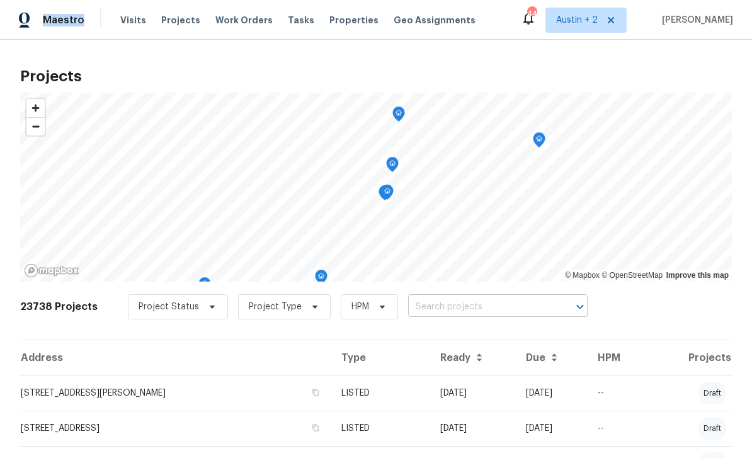
click at [447, 256] on body "Maestro Visits Projects Work Orders Tasks Properties Geo Assignments 44 Austin …" at bounding box center [376, 229] width 752 height 458
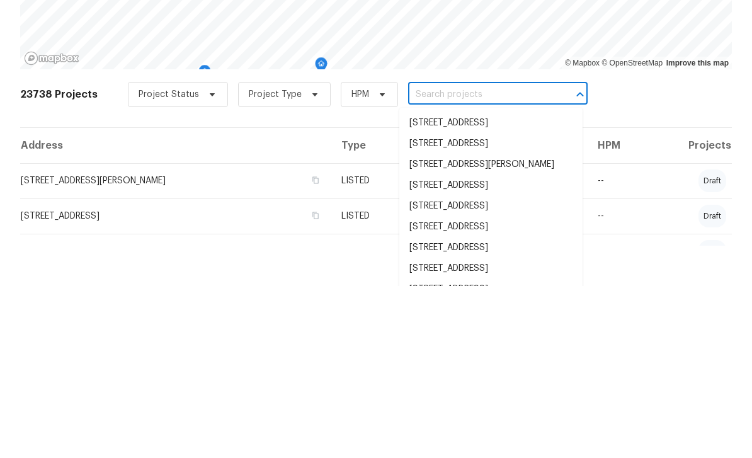
click at [439, 257] on input "text" at bounding box center [480, 267] width 144 height 20
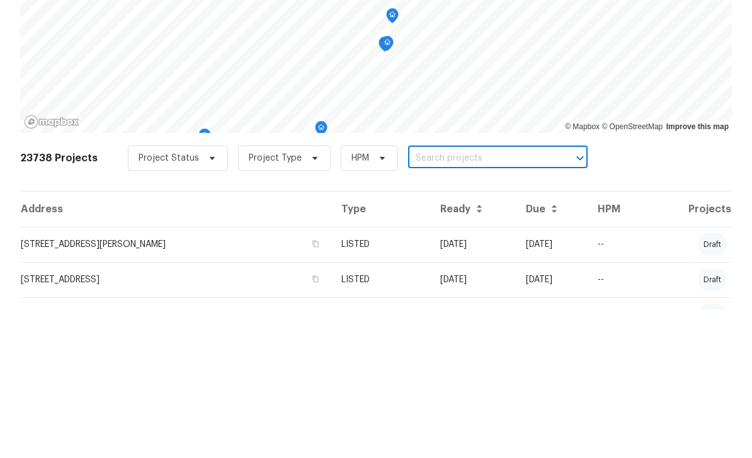
click at [426, 297] on input "text" at bounding box center [480, 307] width 144 height 20
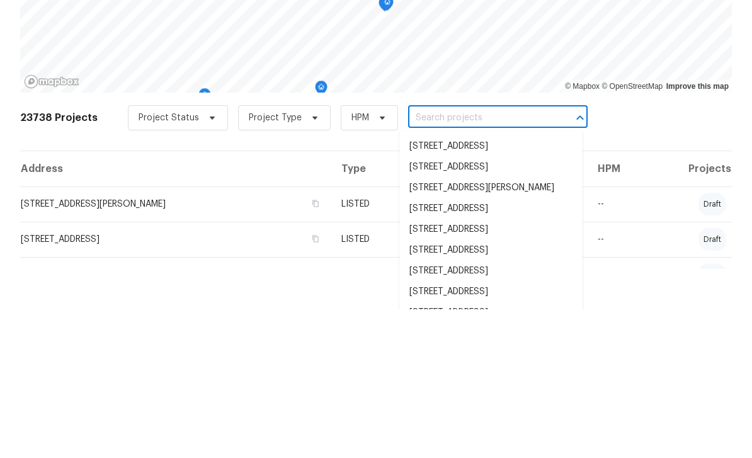
paste input "[STREET_ADDRESS][PERSON_NAME]"
type input "[STREET_ADDRESS][PERSON_NAME]"
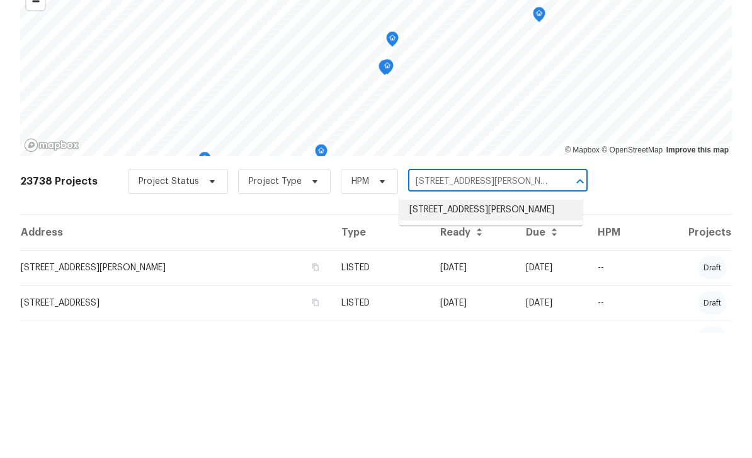
click at [486, 325] on li "[STREET_ADDRESS][PERSON_NAME]" at bounding box center [490, 335] width 183 height 21
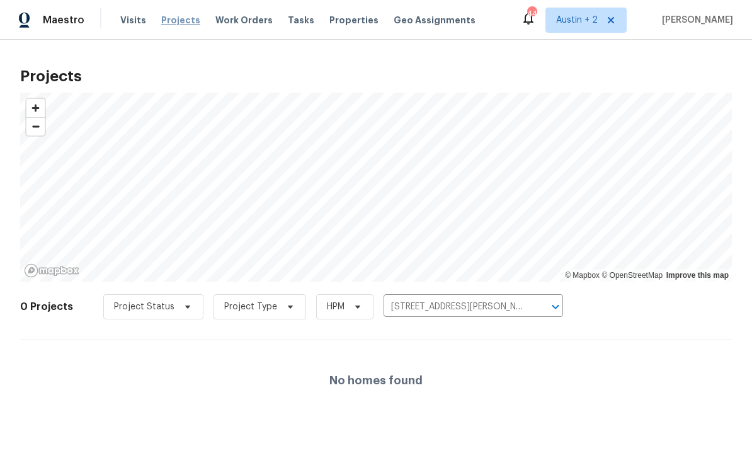
click at [178, 18] on span "Projects" at bounding box center [180, 20] width 39 height 13
click at [537, 309] on icon "Clear" at bounding box center [539, 306] width 13 height 13
click at [476, 309] on input "text" at bounding box center [456, 307] width 144 height 20
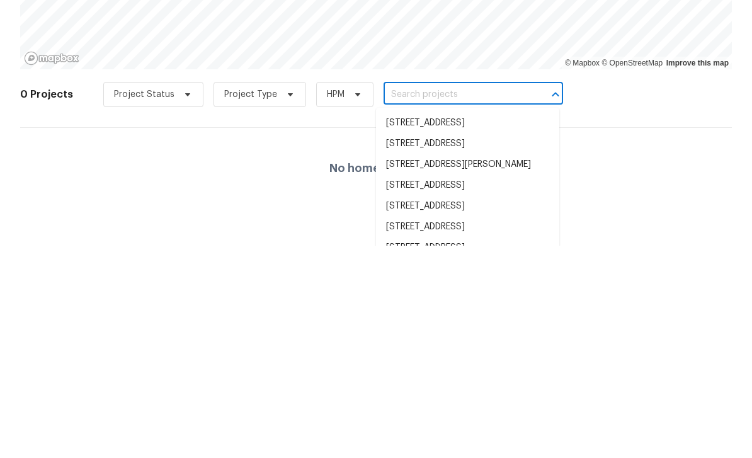
click at [426, 297] on input "text" at bounding box center [456, 307] width 144 height 20
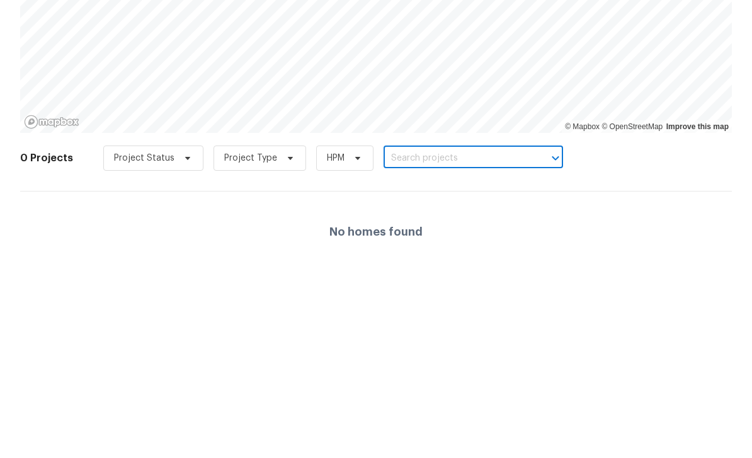
click at [401, 297] on input "text" at bounding box center [456, 307] width 144 height 20
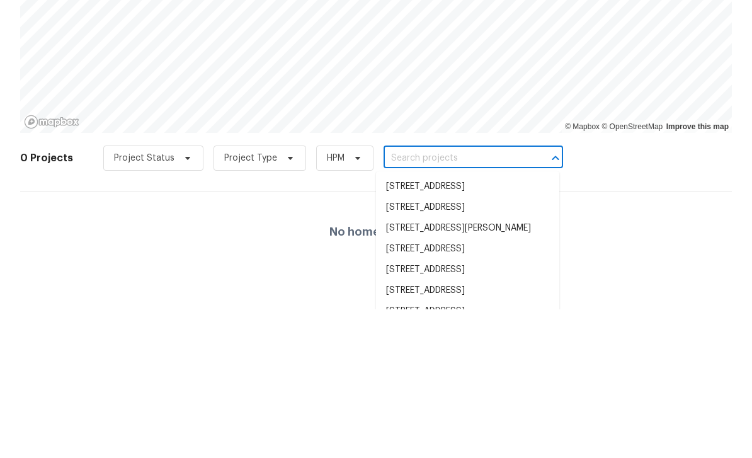
paste input "[STREET_ADDRESS]"
type input "[STREET_ADDRESS]"
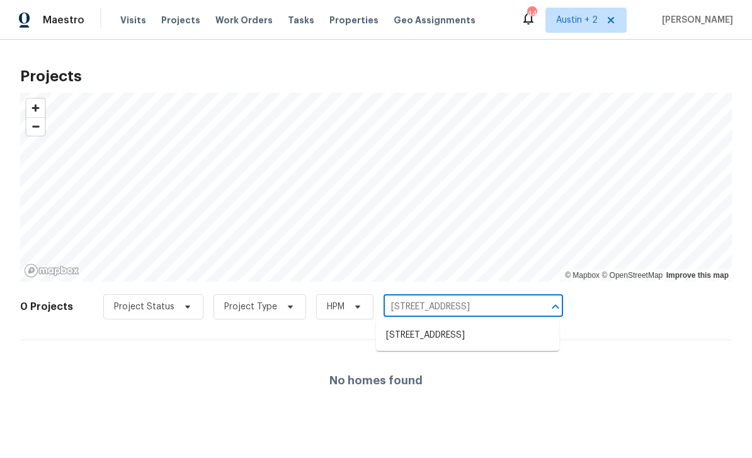
click at [489, 341] on li "[STREET_ADDRESS]" at bounding box center [467, 335] width 183 height 21
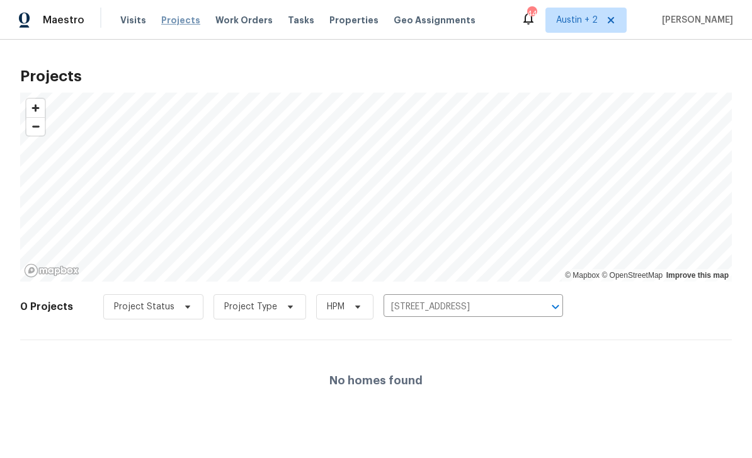
click at [176, 19] on span "Projects" at bounding box center [180, 20] width 39 height 13
click at [329, 19] on span "Properties" at bounding box center [353, 20] width 49 height 13
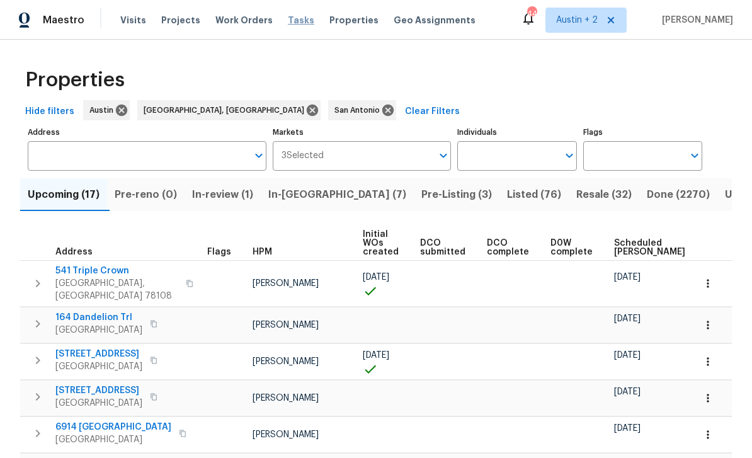
click at [288, 16] on span "Tasks" at bounding box center [301, 20] width 26 height 9
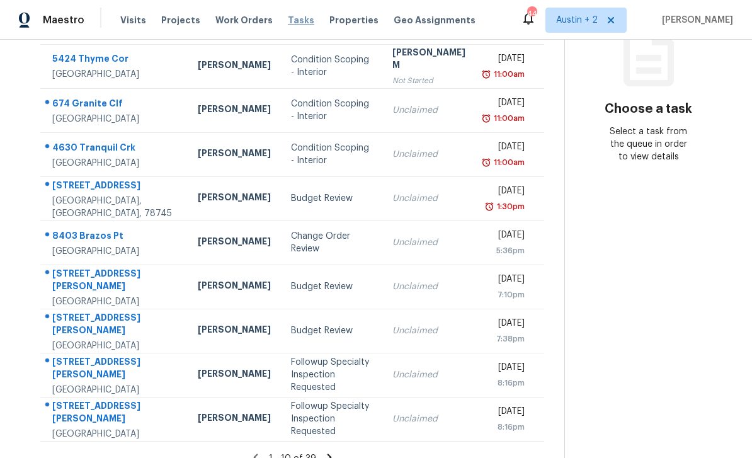
scroll to position [183, 0]
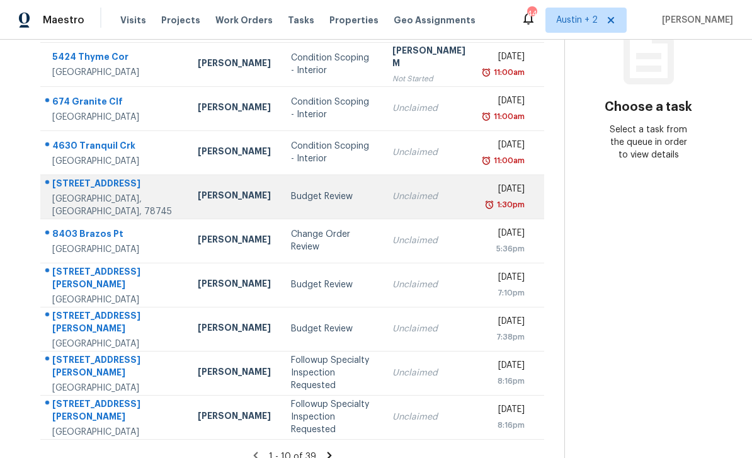
click at [136, 208] on td "101 Clearday Dr Apt 115 Austin, TX, 78745" at bounding box center [113, 196] width 147 height 44
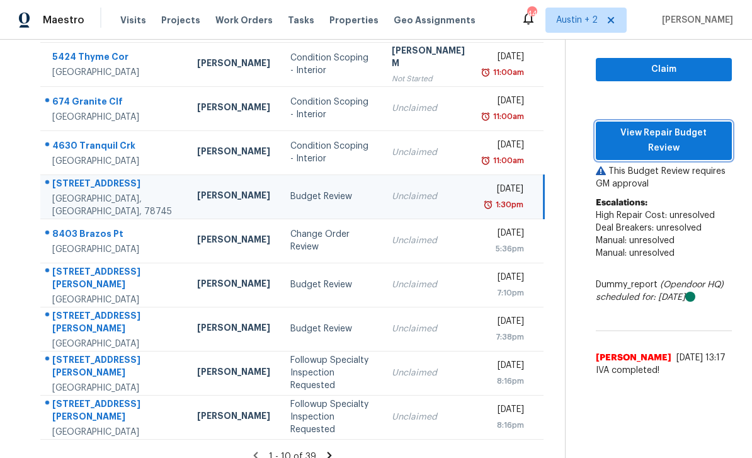
click at [688, 125] on span "View Repair Budget Review" at bounding box center [664, 140] width 116 height 31
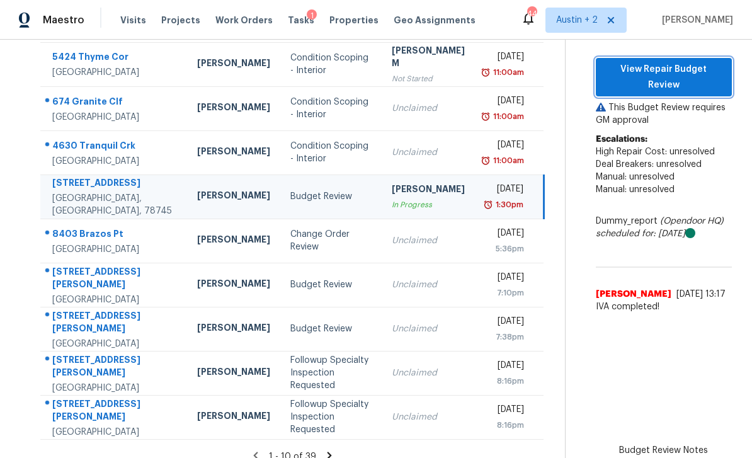
click at [673, 62] on span "View Repair Budget Review" at bounding box center [664, 77] width 116 height 31
